Goal: Check status: Check status

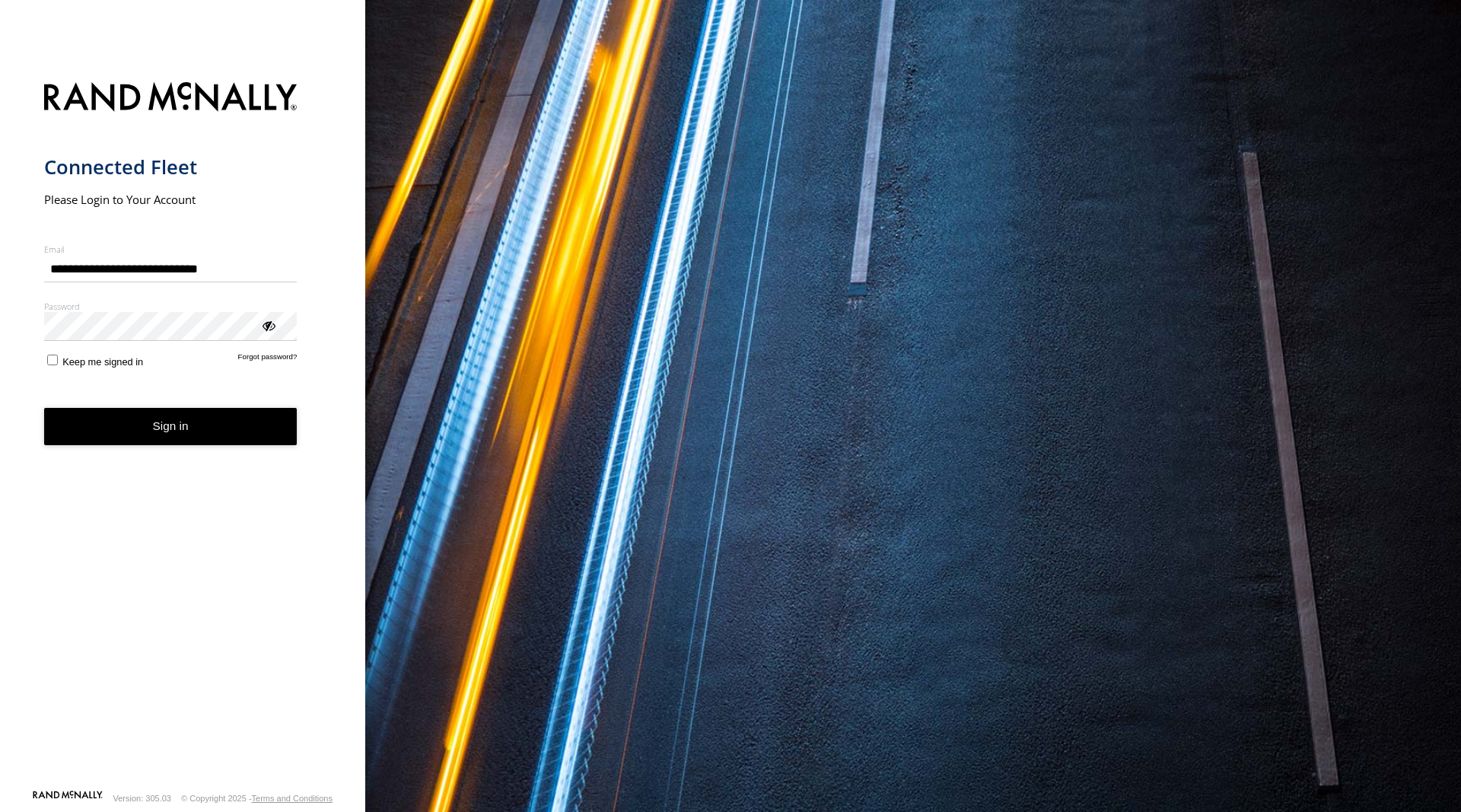
click at [228, 436] on button "Sign in" at bounding box center [171, 426] width 253 height 37
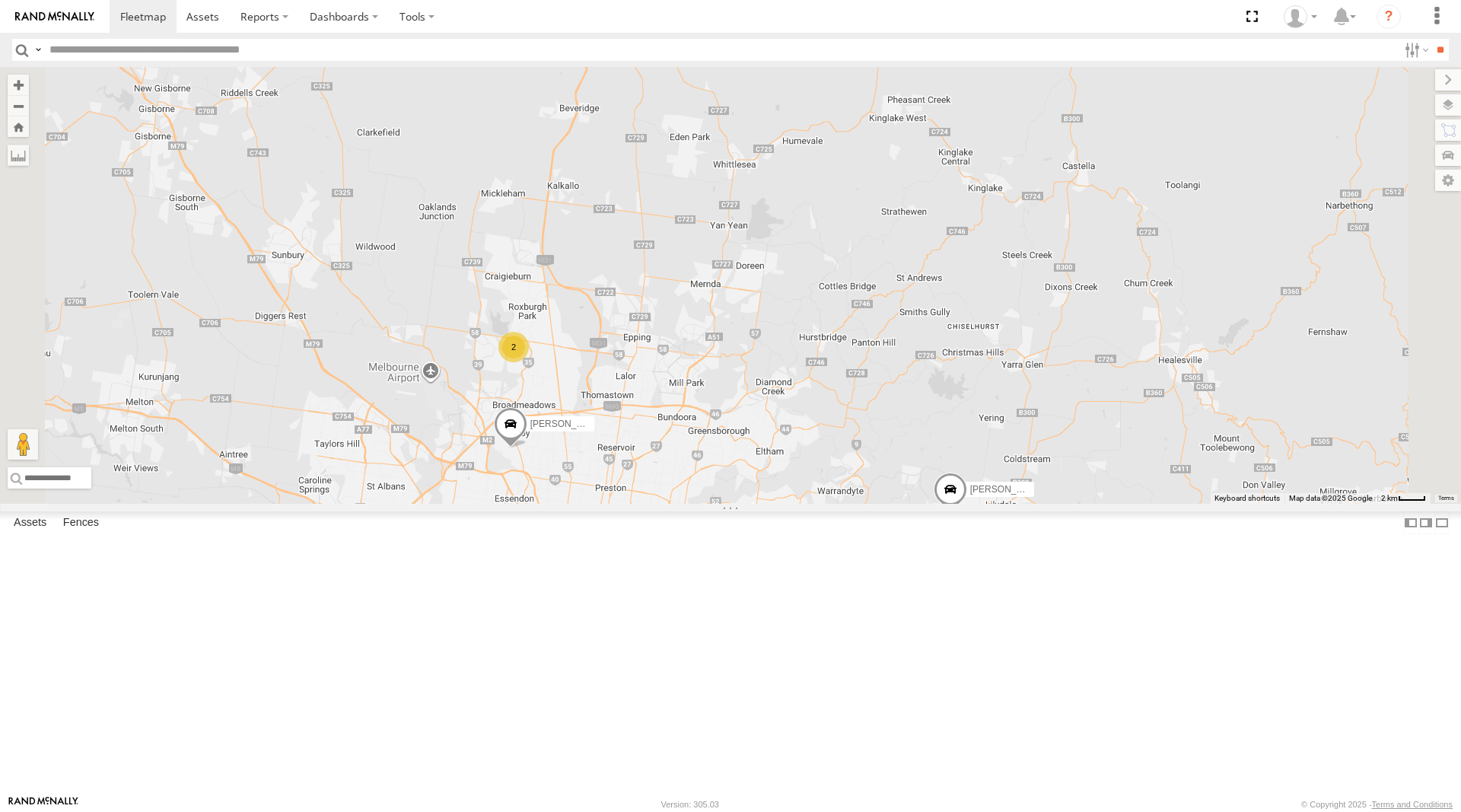
click at [967, 513] on span at bounding box center [951, 493] width 34 height 41
click at [146, 17] on span at bounding box center [142, 16] width 45 height 14
click at [967, 513] on span at bounding box center [951, 493] width 34 height 41
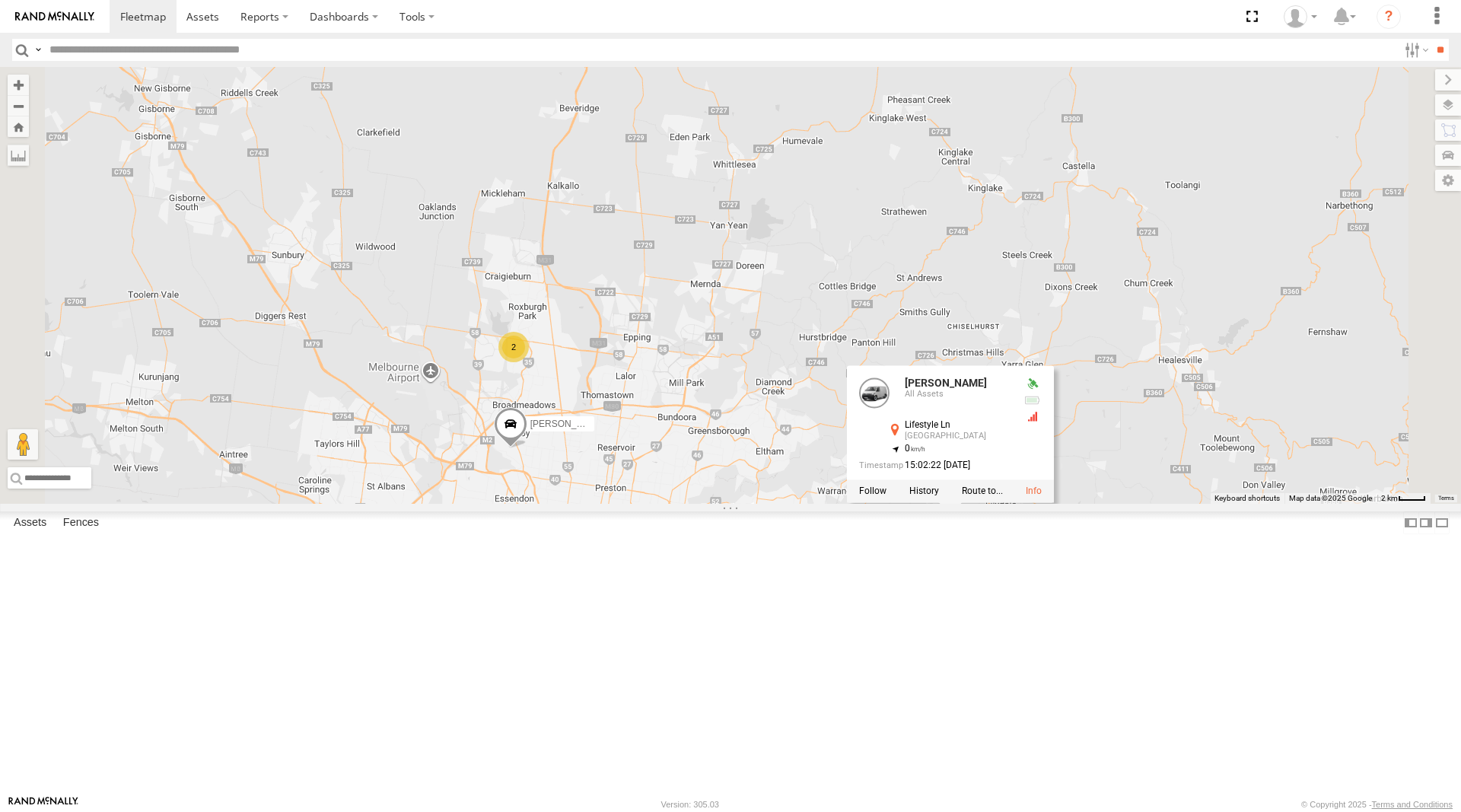
click at [1207, 299] on div "2 Stefan Weeks 2 Peter Edwardes Rob Serpell Stefan Weeks All Assets Lifestyle L…" at bounding box center [730, 284] width 1461 height 436
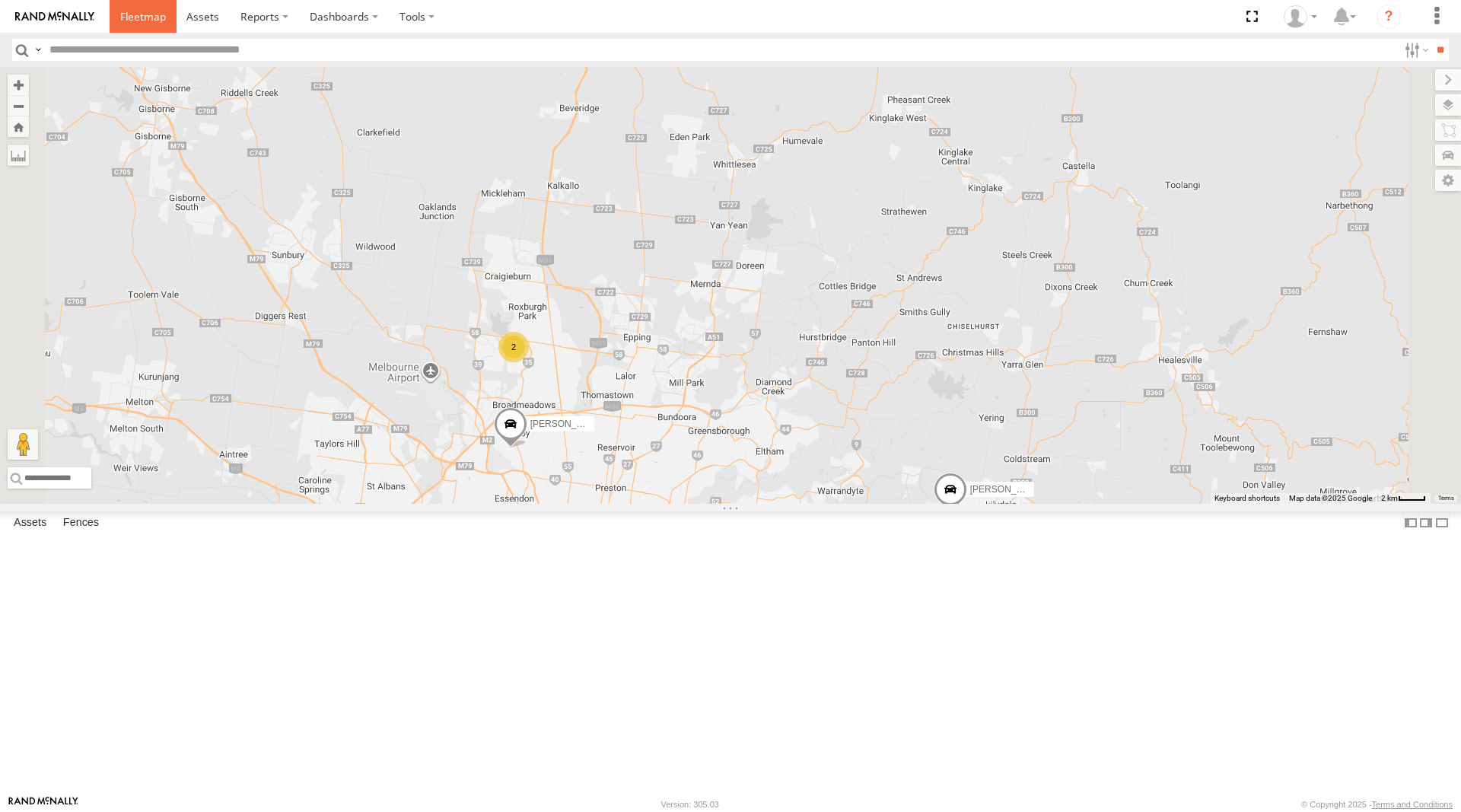
click at [145, 18] on span at bounding box center [142, 16] width 45 height 14
click at [148, 13] on span at bounding box center [142, 16] width 45 height 14
click at [145, 12] on span at bounding box center [142, 16] width 45 height 14
